Goal: Obtain resource: Obtain resource

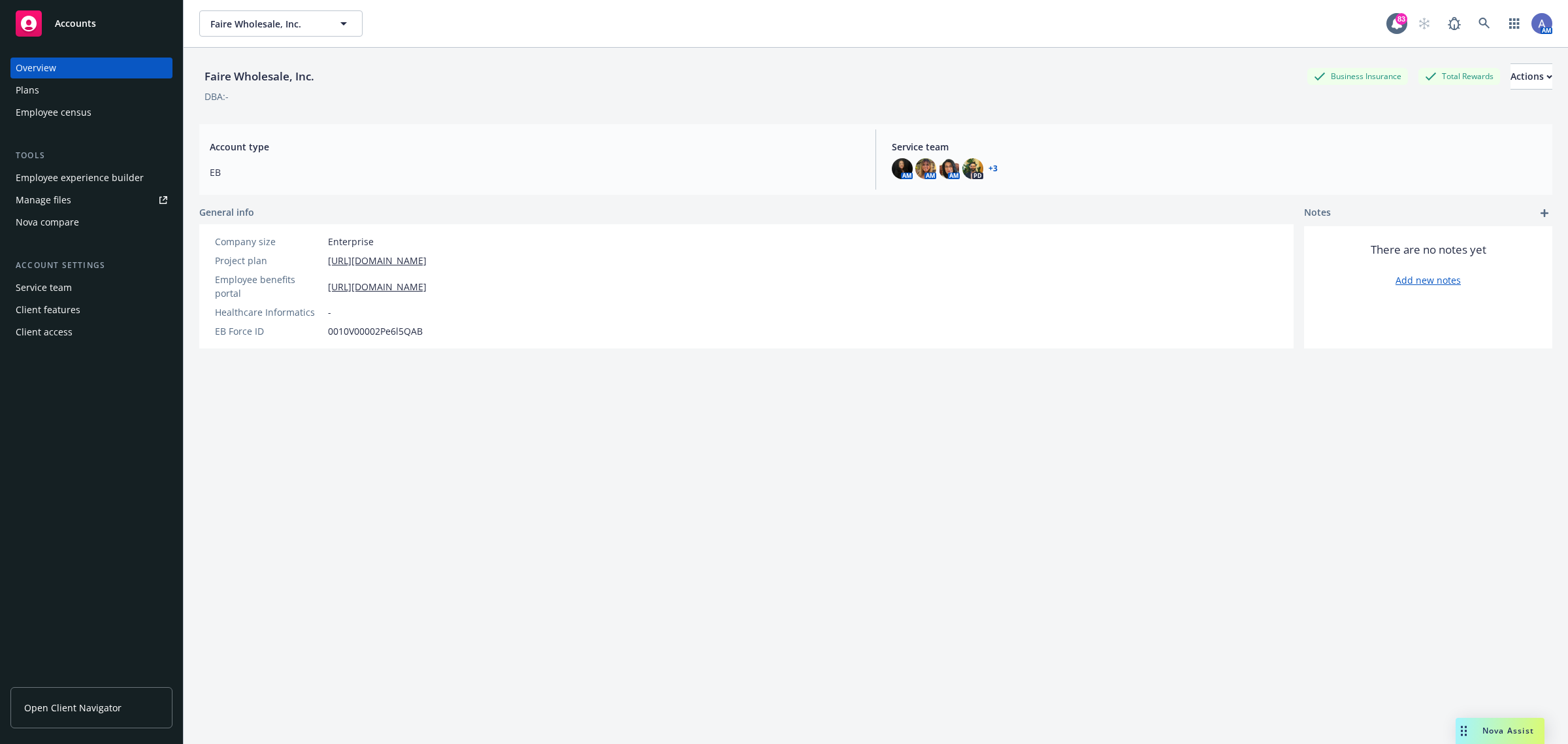
click at [63, 197] on div "Manage files" at bounding box center [43, 200] width 56 height 21
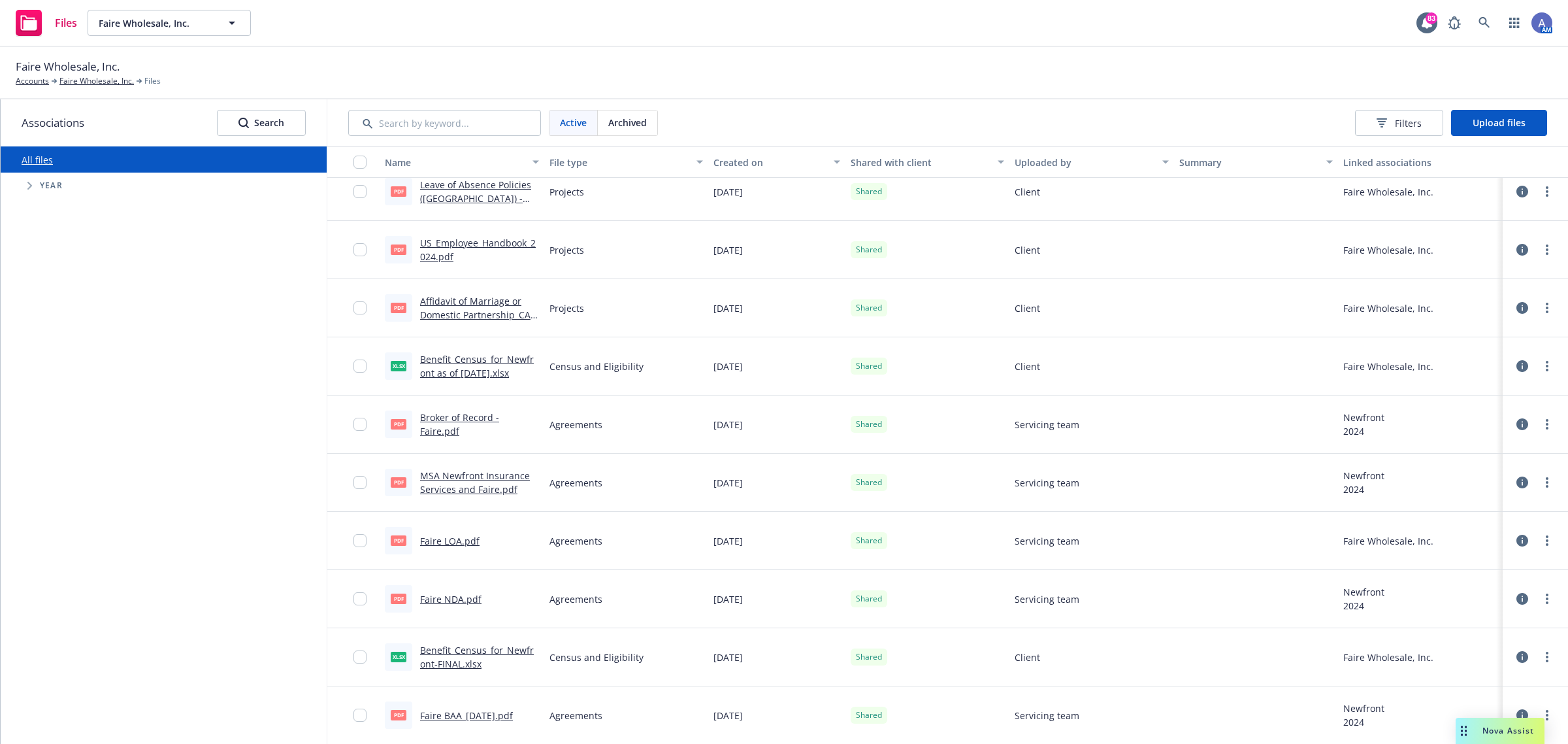
scroll to position [8475, 0]
click at [498, 471] on link "MSA Newfront Insurance Services and Faire.pdf" at bounding box center [475, 482] width 110 height 26
